Goal: Task Accomplishment & Management: Complete application form

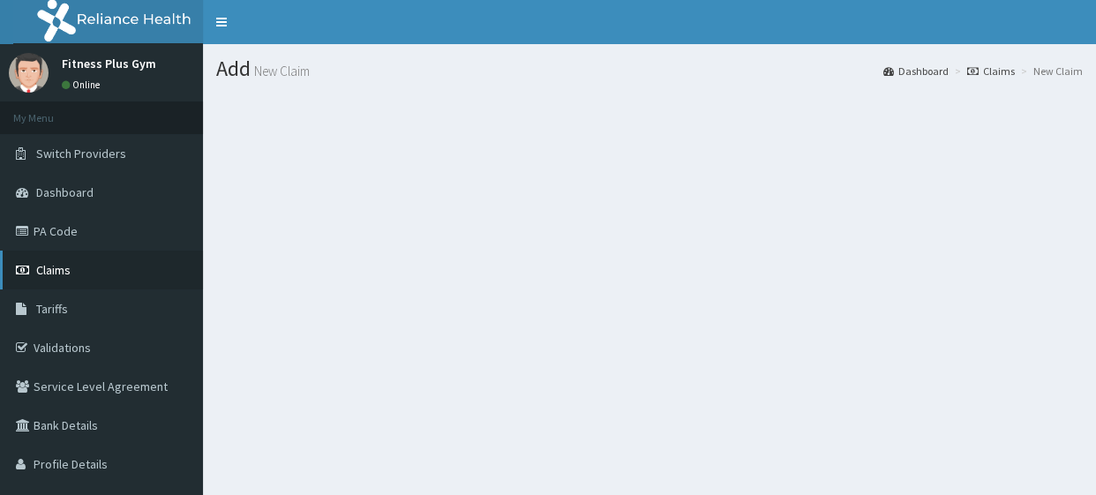
click at [101, 273] on link "Claims" at bounding box center [101, 270] width 203 height 39
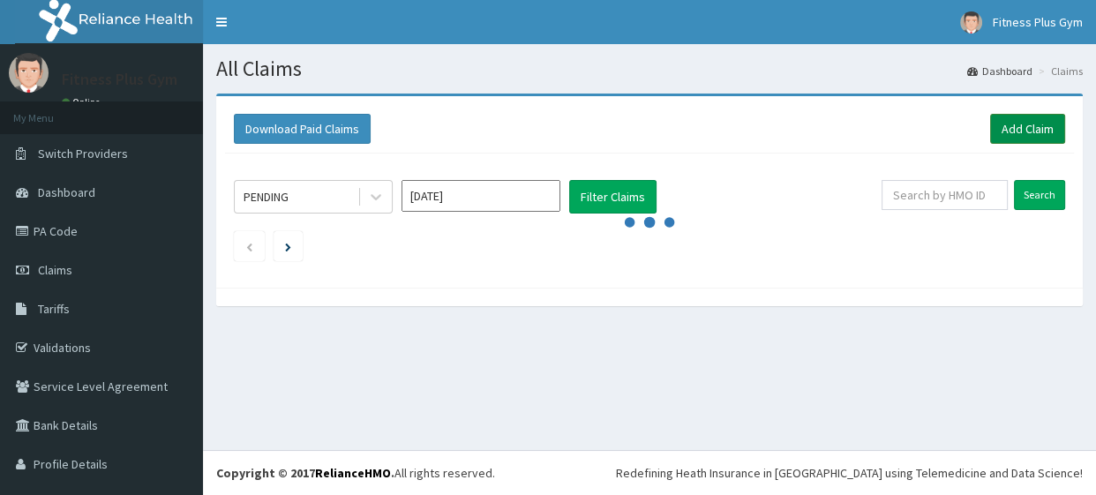
click at [990, 123] on link "Add Claim" at bounding box center [1027, 129] width 75 height 30
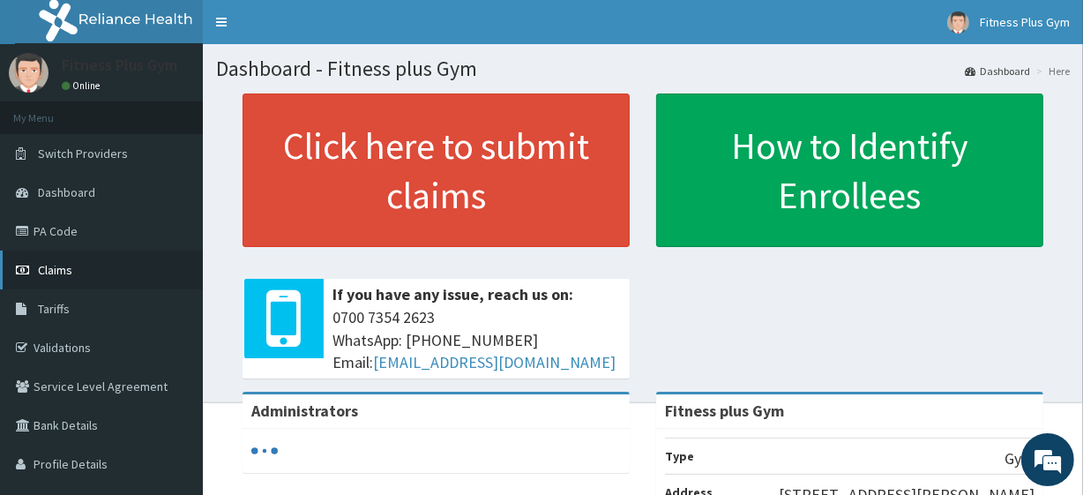
click at [140, 276] on link "Claims" at bounding box center [101, 270] width 203 height 39
